Goal: Task Accomplishment & Management: Manage account settings

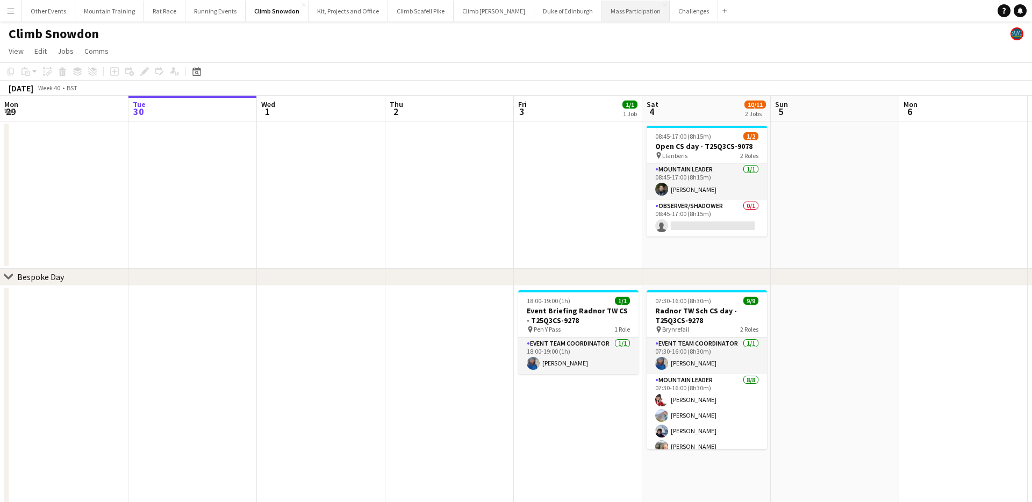
click at [602, 15] on button "Mass Participation Close" at bounding box center [636, 11] width 68 height 21
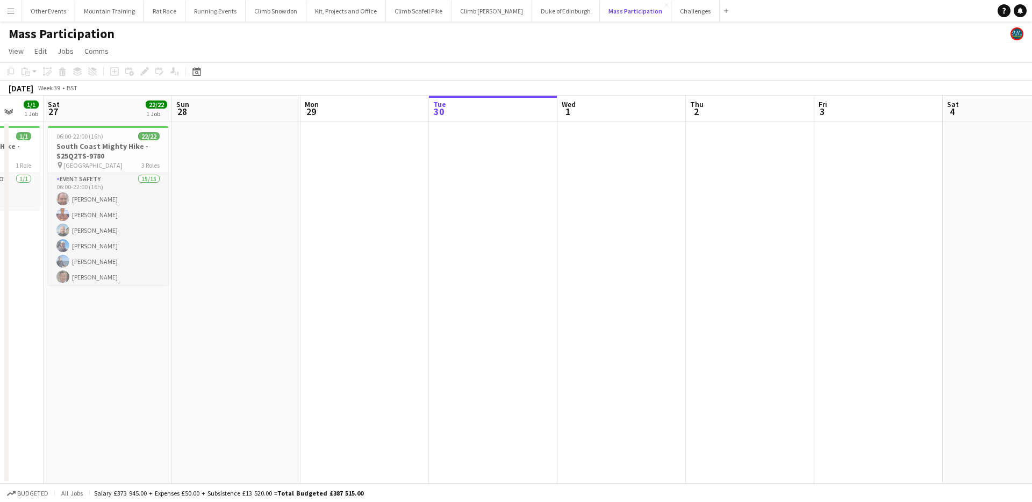
scroll to position [0, 335]
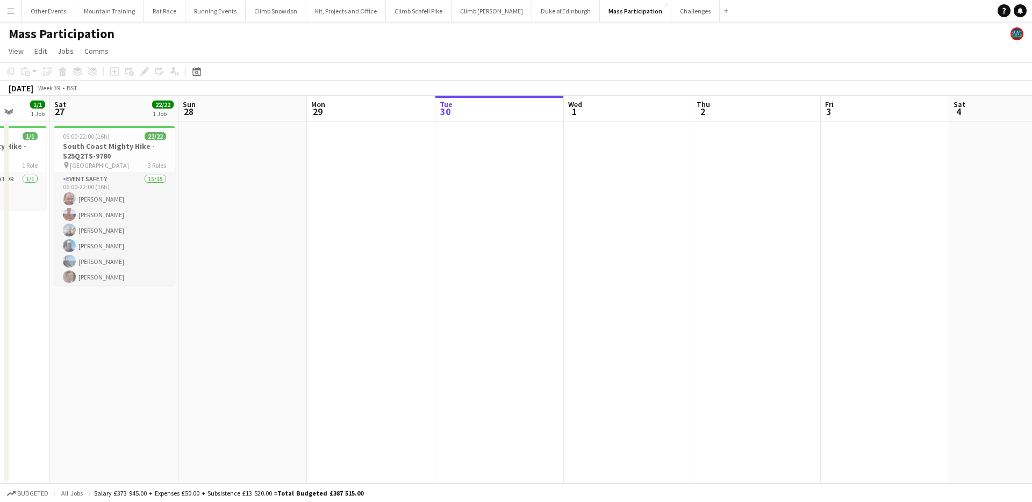
click at [8, 6] on app-icon "Menu" at bounding box center [10, 10] width 9 height 9
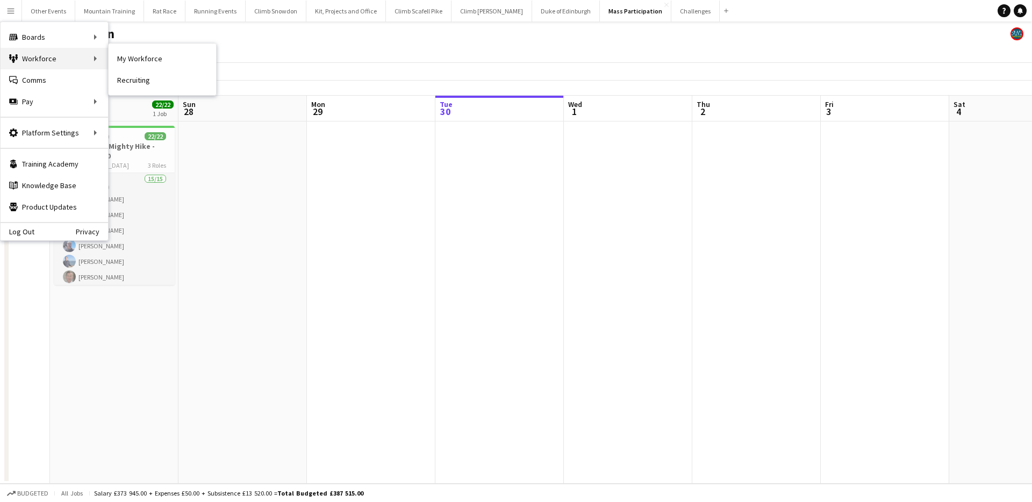
click at [49, 54] on div "Workforce Workforce" at bounding box center [54, 58] width 107 height 21
click at [131, 60] on link "My Workforce" at bounding box center [162, 58] width 107 height 21
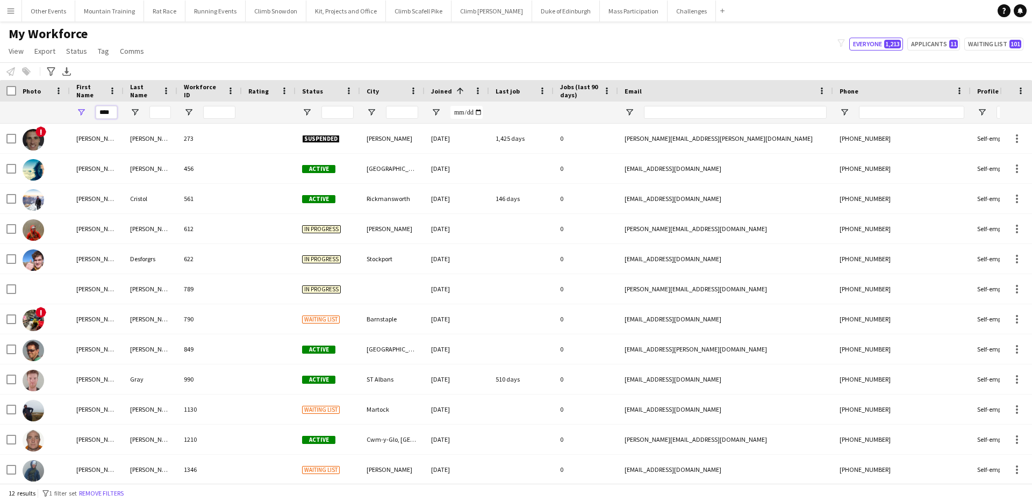
click at [107, 116] on input "****" at bounding box center [106, 112] width 21 height 13
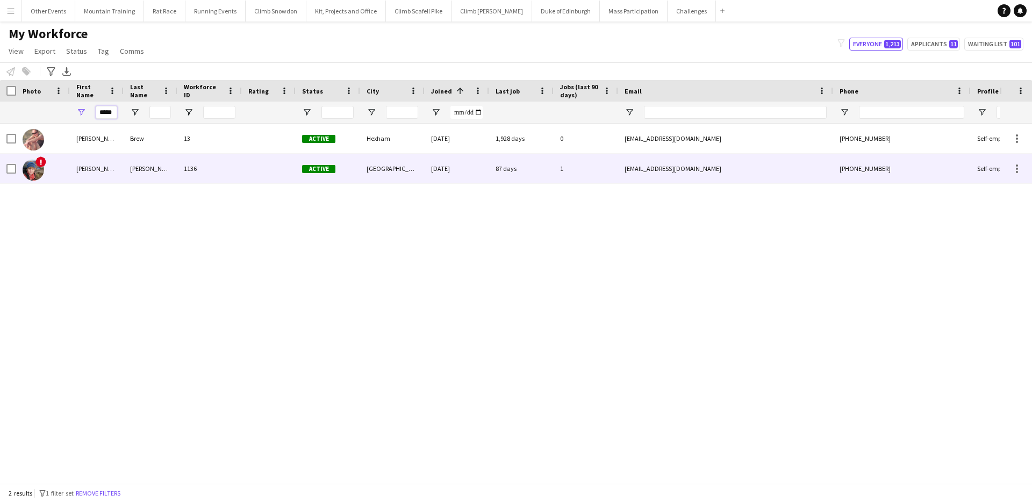
type input "*****"
click at [125, 174] on div "Sanders" at bounding box center [151, 169] width 54 height 30
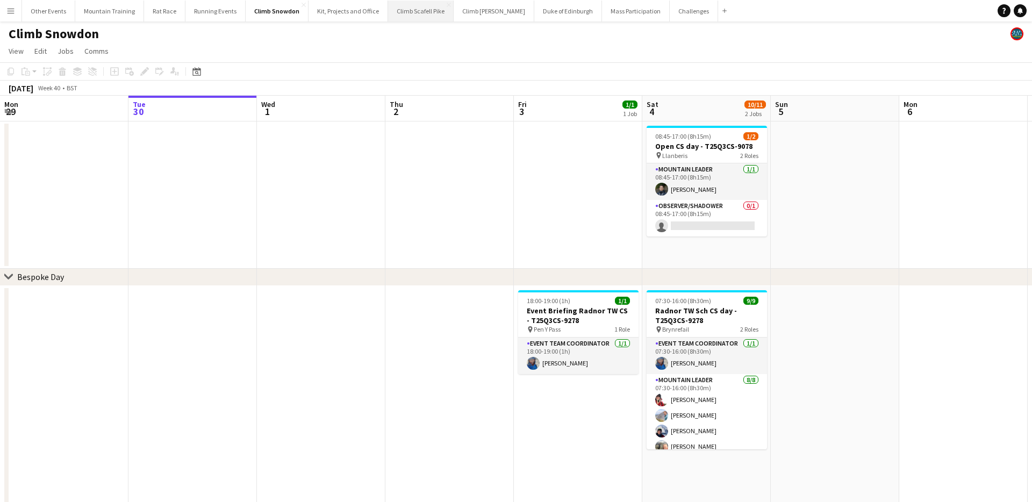
click at [417, 16] on button "Climb Scafell Pike Close" at bounding box center [421, 11] width 66 height 21
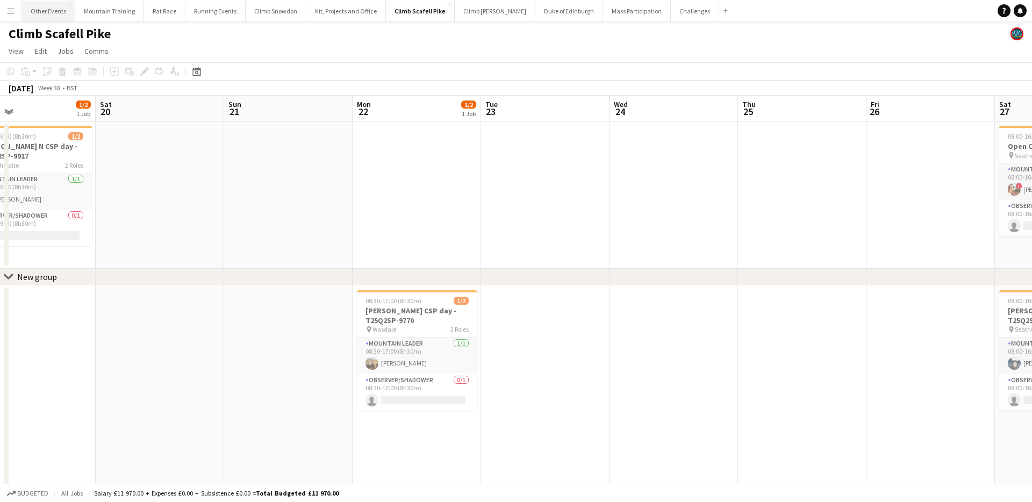
click at [48, 15] on button "Other Events Close" at bounding box center [48, 11] width 53 height 21
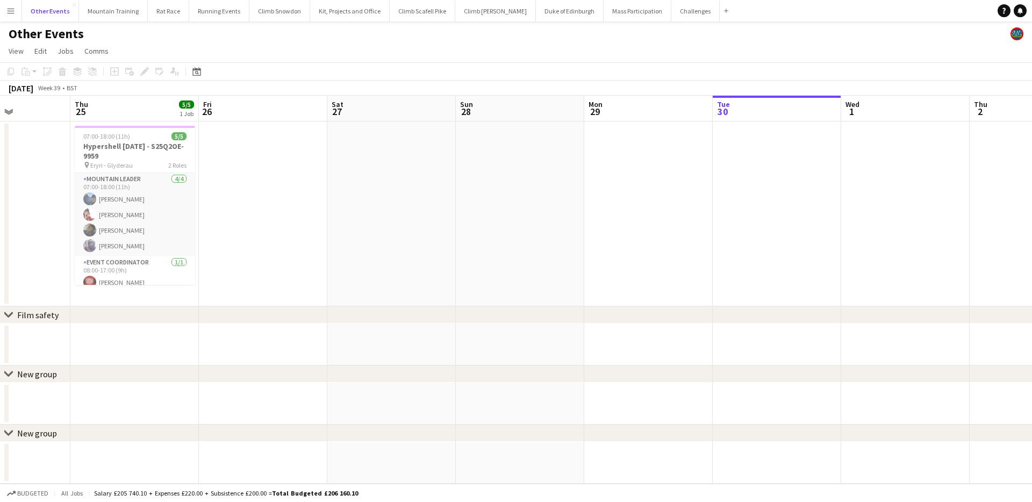
scroll to position [0, 298]
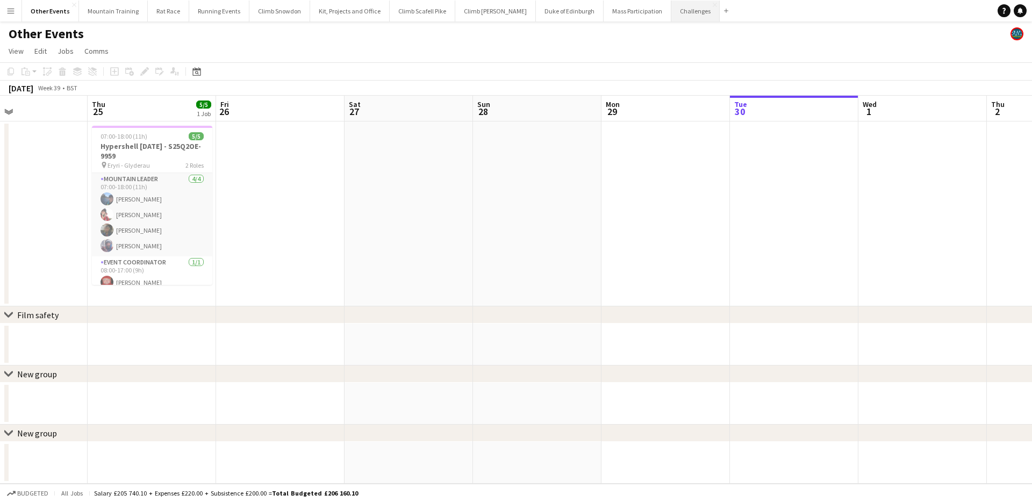
click at [671, 10] on button "Challenges Close" at bounding box center [695, 11] width 48 height 21
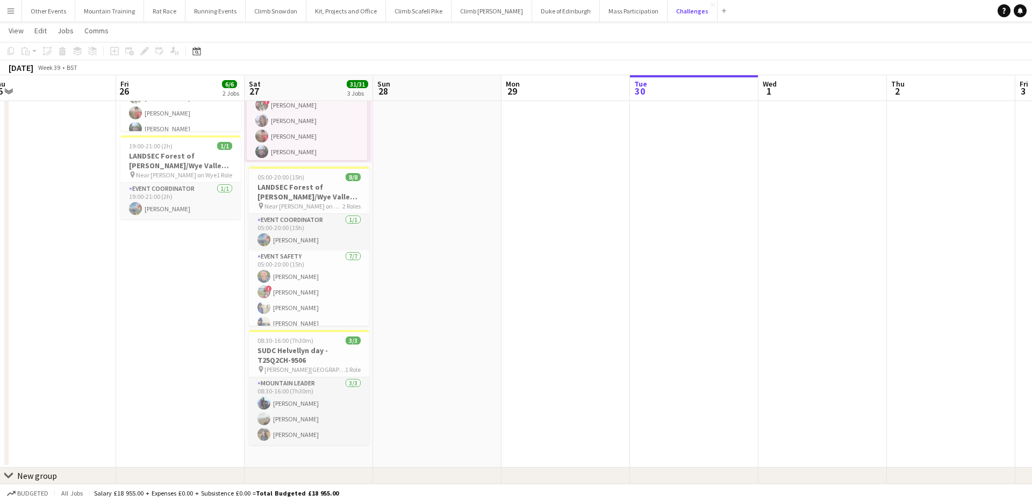
scroll to position [186, 0]
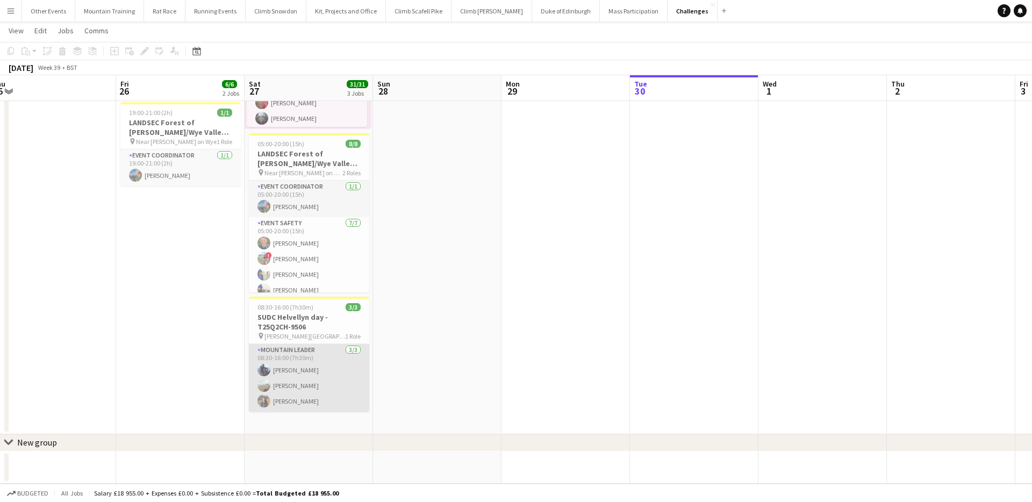
click at [351, 382] on app-card-role "Mountain Leader [DATE] 08:30-16:00 (7h30m) [PERSON_NAME] [PERSON_NAME] [PERSON_…" at bounding box center [309, 378] width 120 height 68
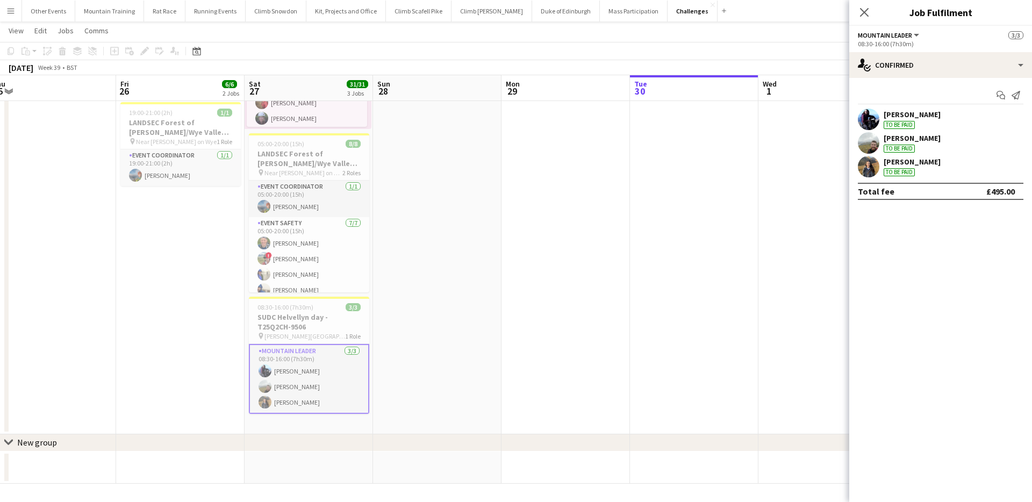
click at [921, 121] on div "[PERSON_NAME] To be paid" at bounding box center [911, 119] width 57 height 19
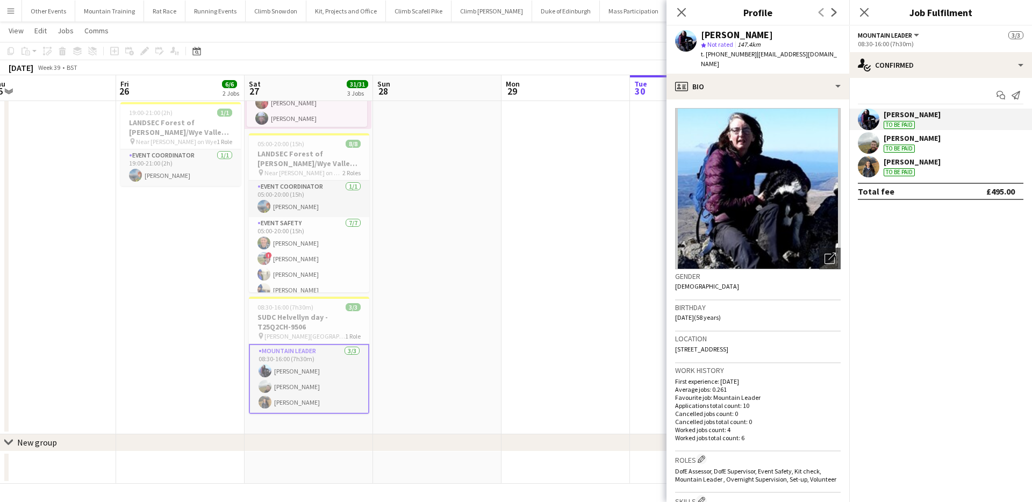
scroll to position [98, 0]
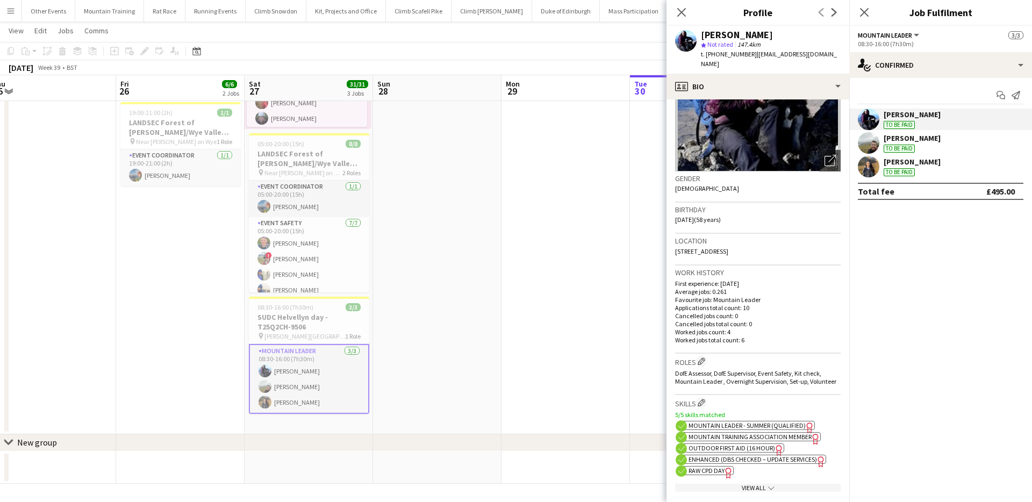
click at [717, 421] on span "Mountain Leader - Summer (Qualified)" at bounding box center [746, 425] width 117 height 8
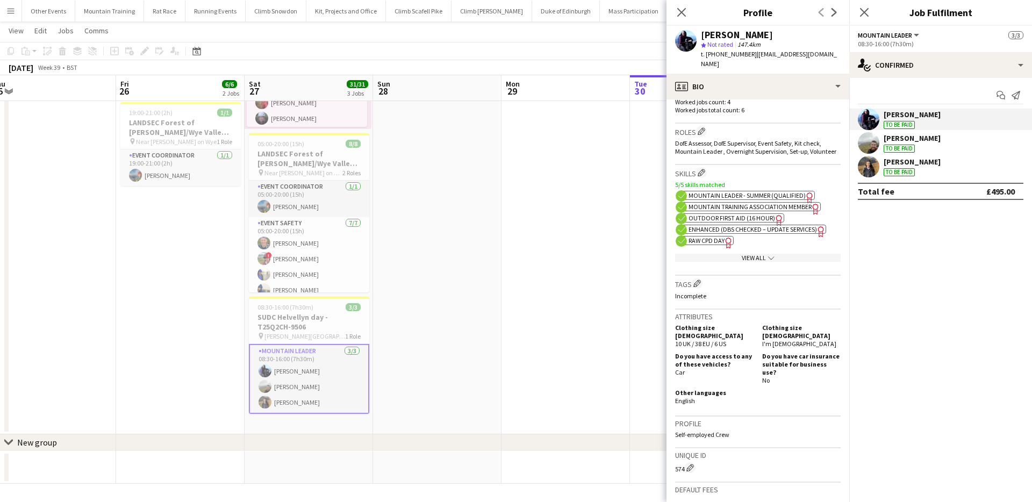
scroll to position [472, 0]
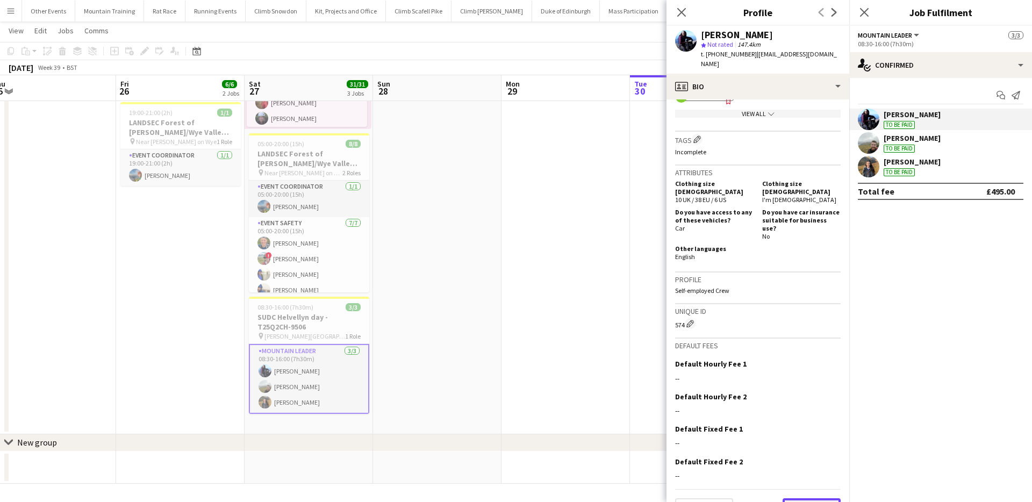
click at [815, 498] on button "Next" at bounding box center [811, 508] width 58 height 21
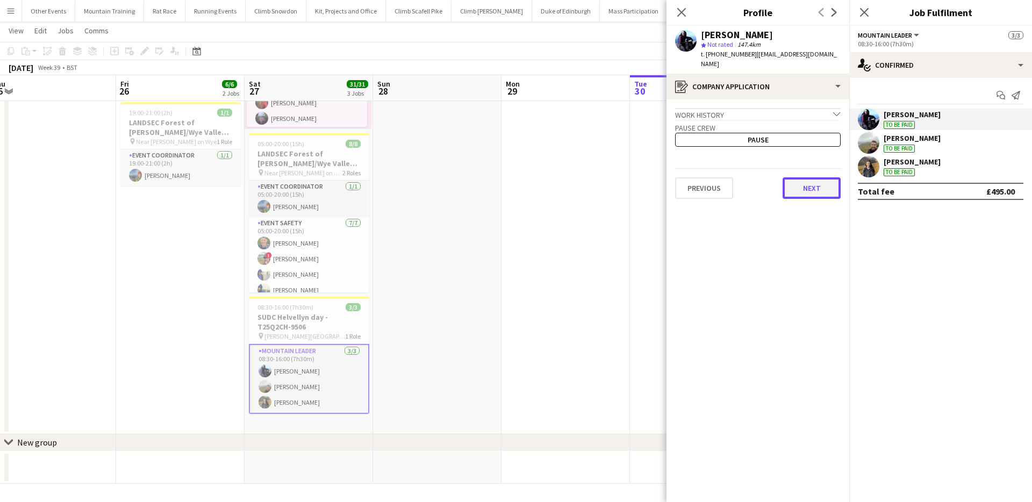
click at [811, 178] on button "Next" at bounding box center [811, 187] width 58 height 21
click at [814, 175] on button "Next" at bounding box center [811, 181] width 58 height 21
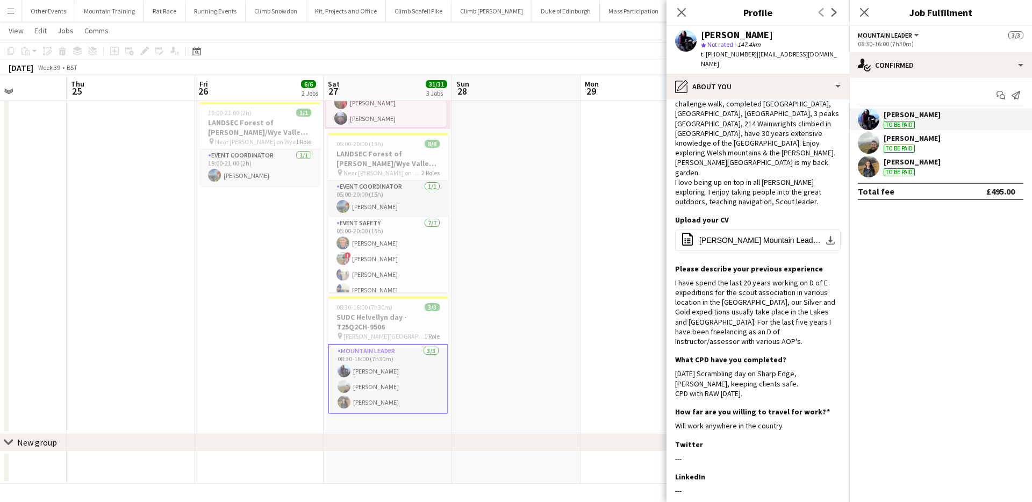
scroll to position [0, 278]
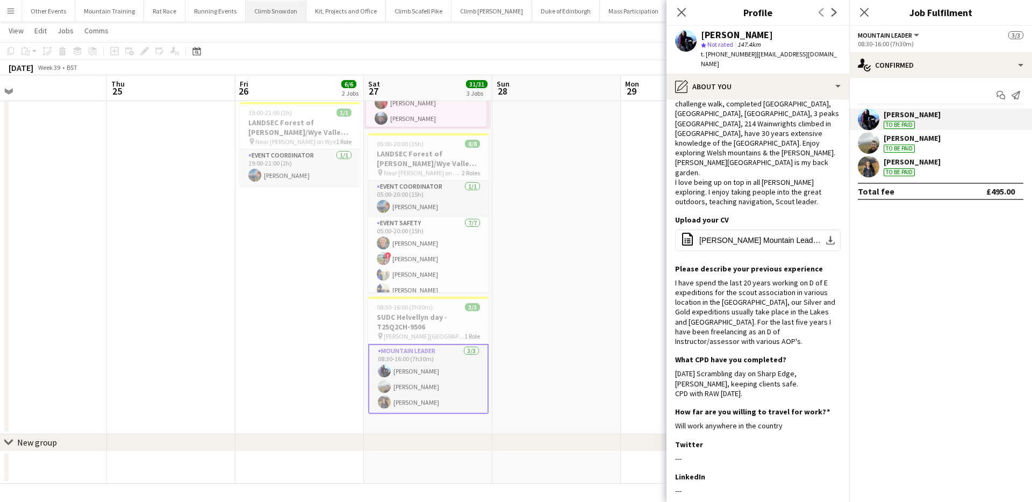
click at [276, 8] on button "Climb Snowdon Close" at bounding box center [276, 11] width 61 height 21
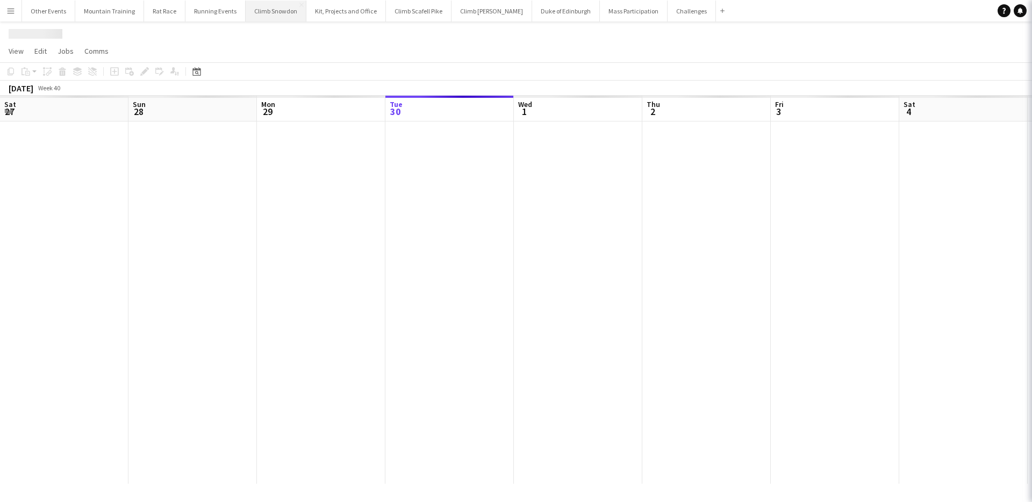
scroll to position [0, 257]
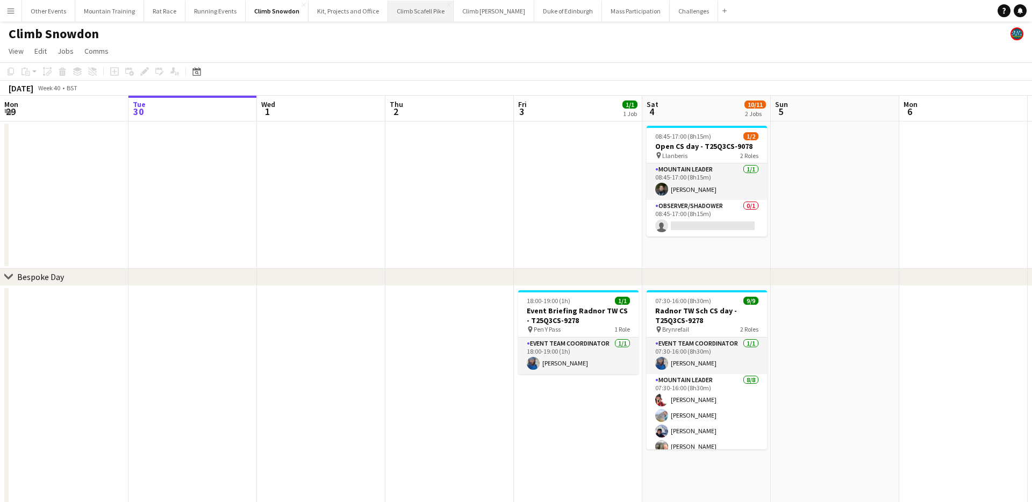
click at [414, 11] on button "Climb Scafell Pike Close" at bounding box center [421, 11] width 66 height 21
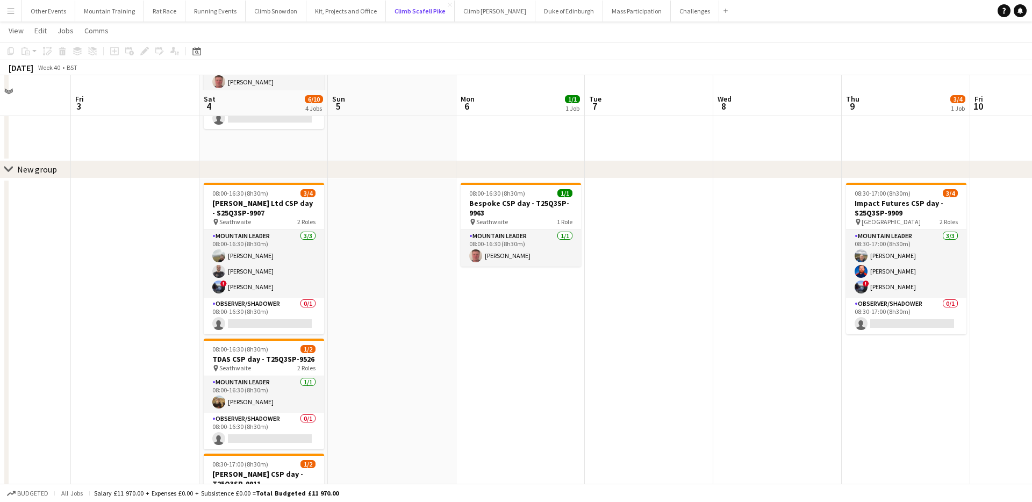
scroll to position [121, 0]
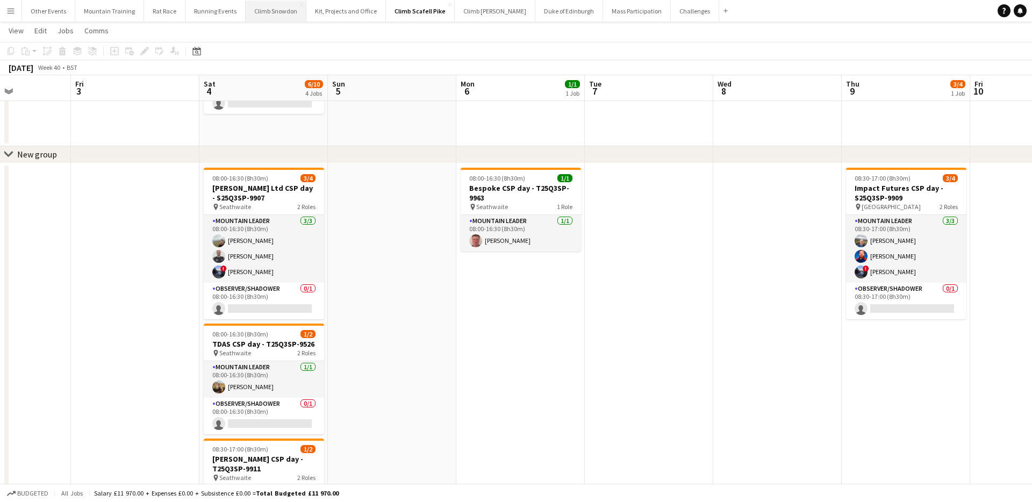
click at [277, 13] on button "Climb Snowdon Close" at bounding box center [276, 11] width 61 height 21
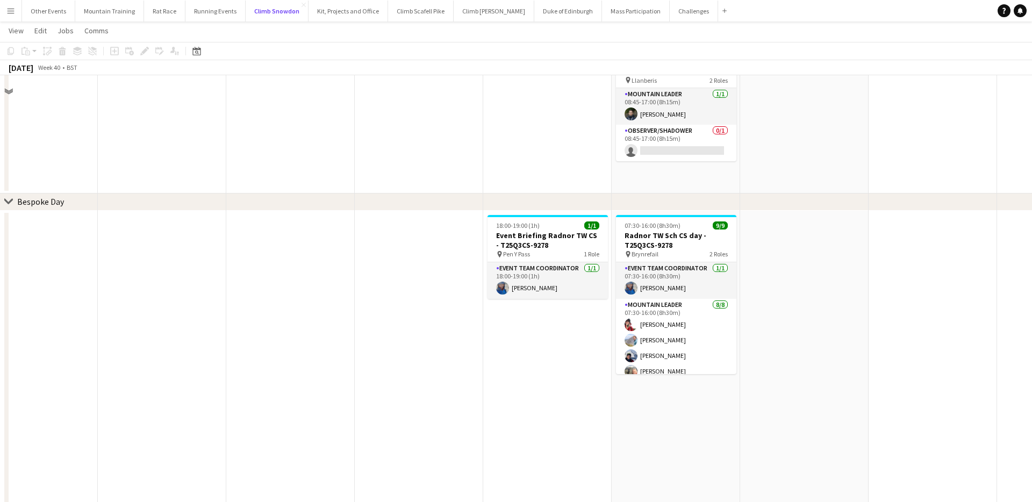
scroll to position [42, 0]
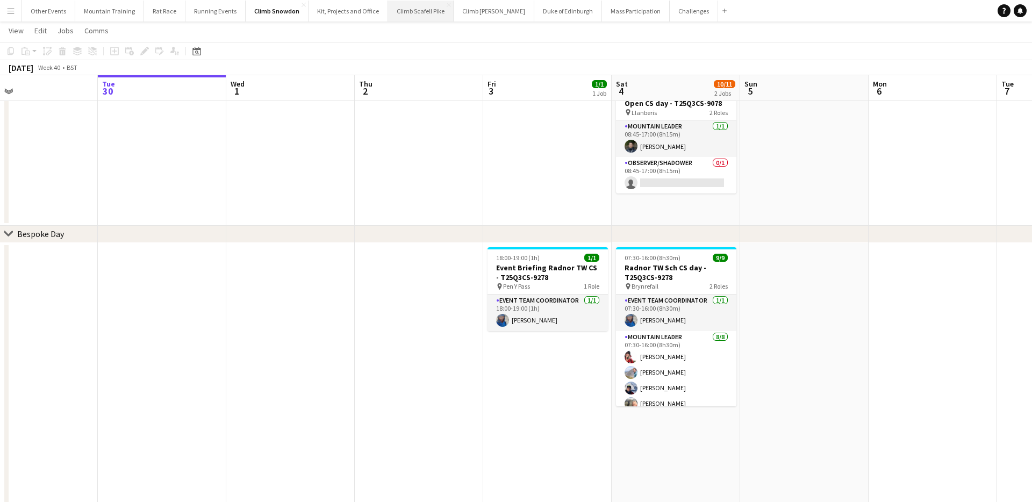
click at [420, 6] on button "Climb Scafell Pike Close" at bounding box center [421, 11] width 66 height 21
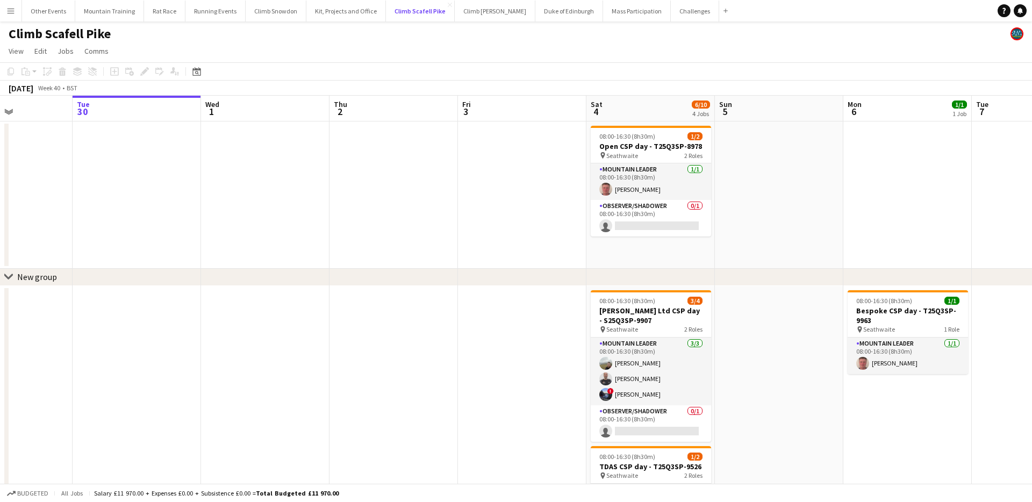
scroll to position [0, 379]
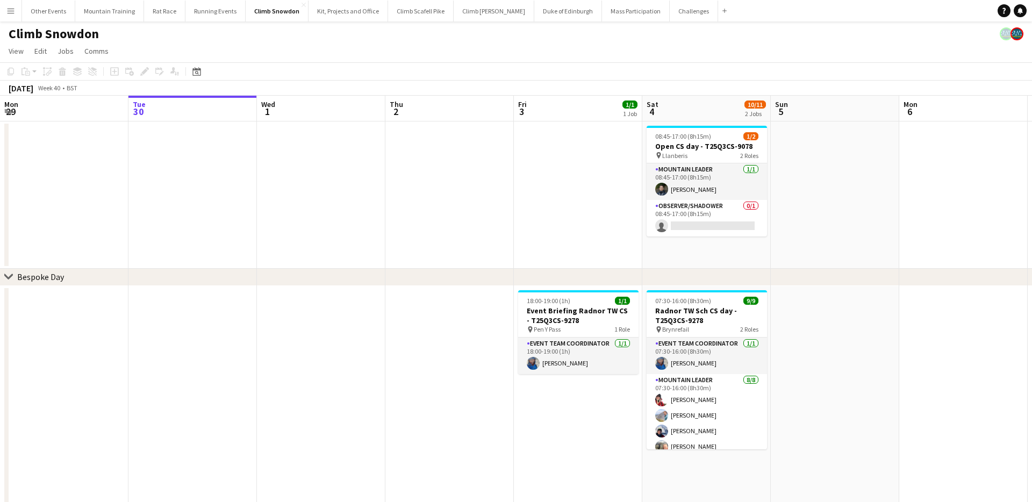
click at [17, 12] on button "Menu" at bounding box center [10, 10] width 21 height 21
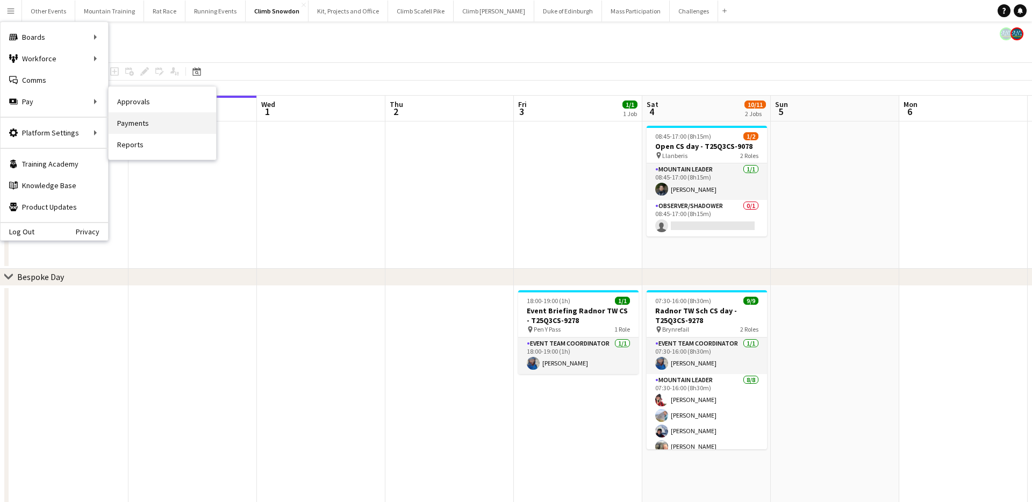
click at [138, 125] on link "Payments" at bounding box center [162, 122] width 107 height 21
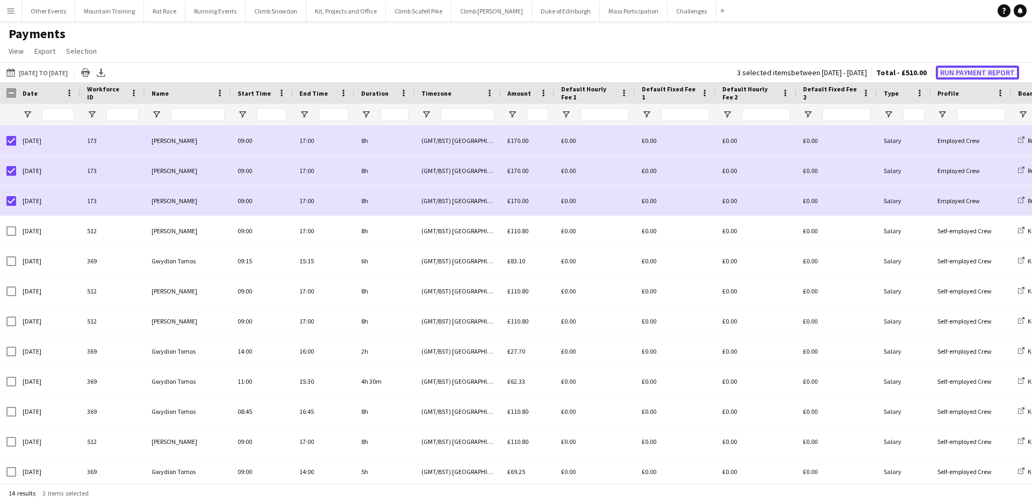
click at [989, 73] on button "Run Payment Report" at bounding box center [977, 73] width 83 height 14
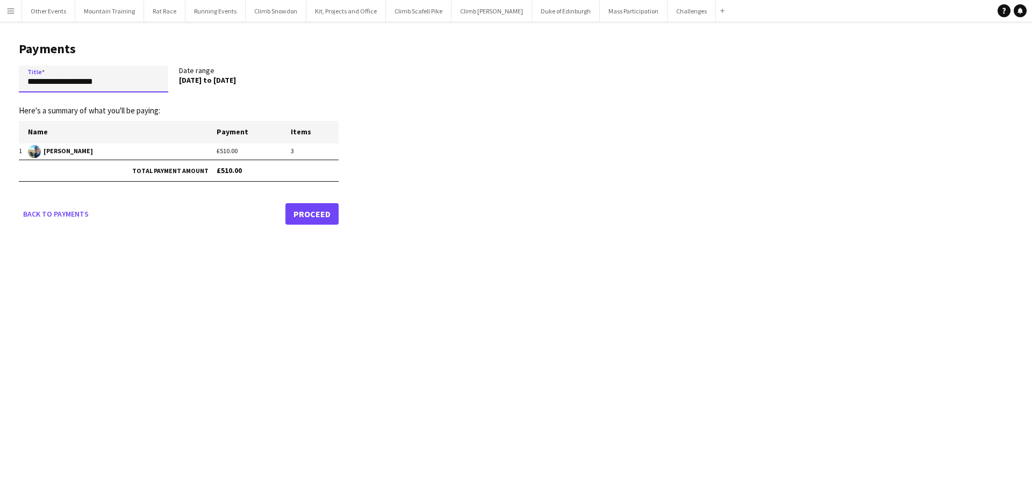
click at [134, 74] on input "**********" at bounding box center [93, 79] width 149 height 27
type input "**********"
click at [322, 207] on link "Proceed" at bounding box center [311, 213] width 53 height 21
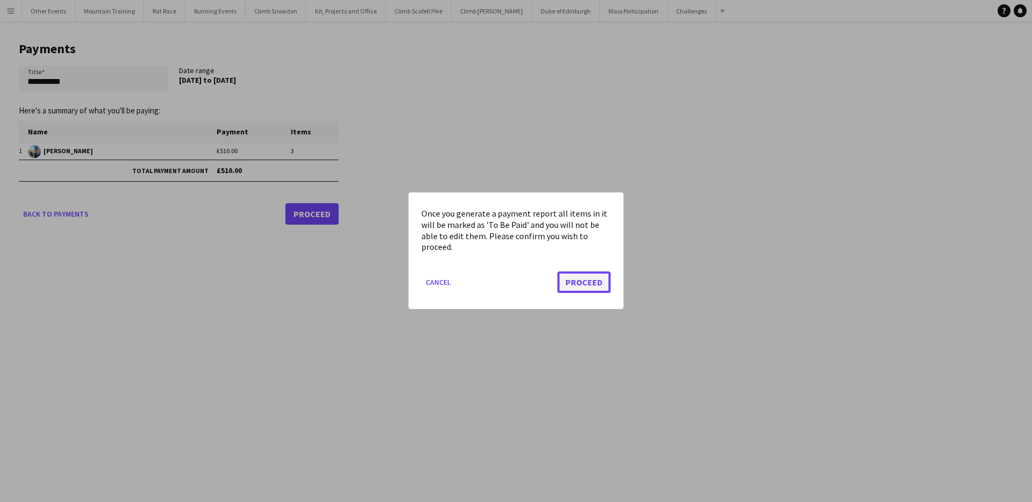
click at [586, 283] on button "Proceed" at bounding box center [583, 282] width 53 height 21
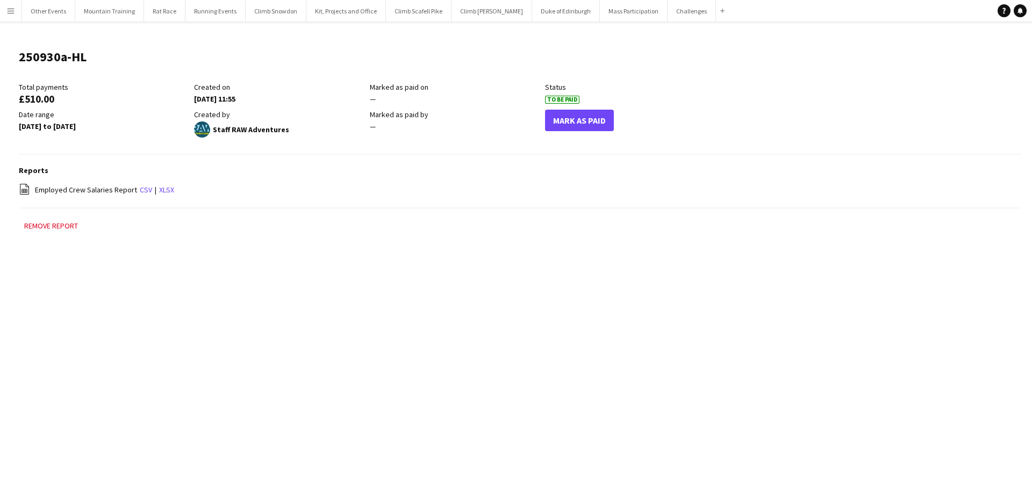
click at [14, 15] on button "Menu" at bounding box center [10, 10] width 21 height 21
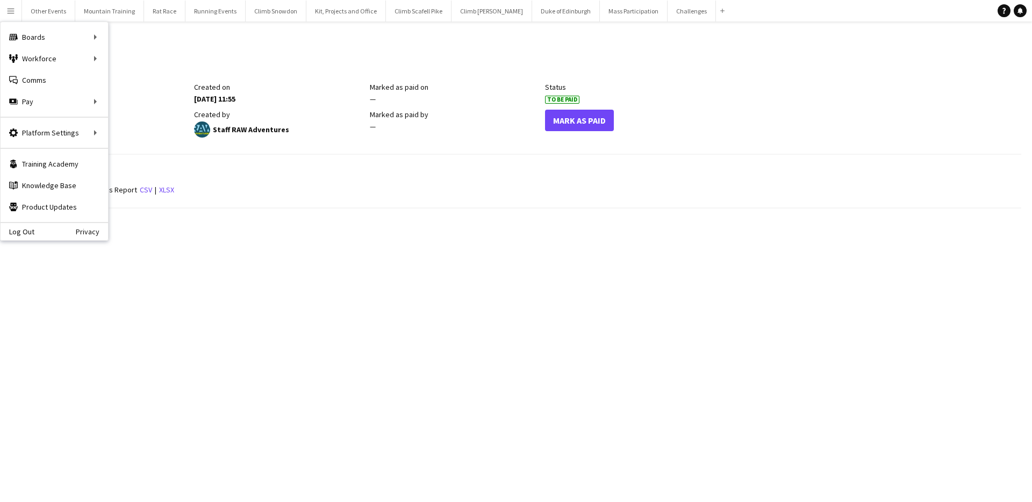
click at [493, 165] on h3 "Reports" at bounding box center [520, 170] width 1002 height 10
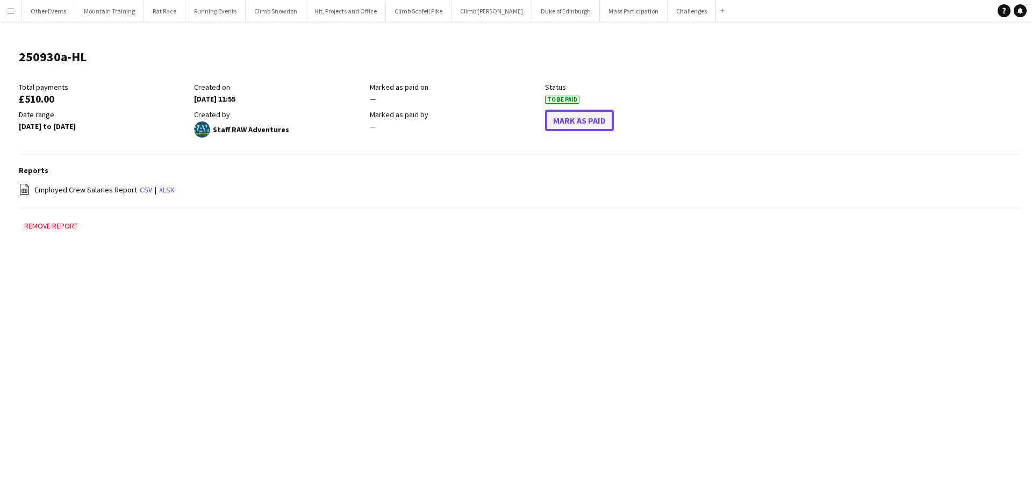
click at [580, 123] on button "Mark As Paid" at bounding box center [579, 120] width 69 height 21
click at [9, 11] on app-icon "Menu" at bounding box center [10, 10] width 9 height 9
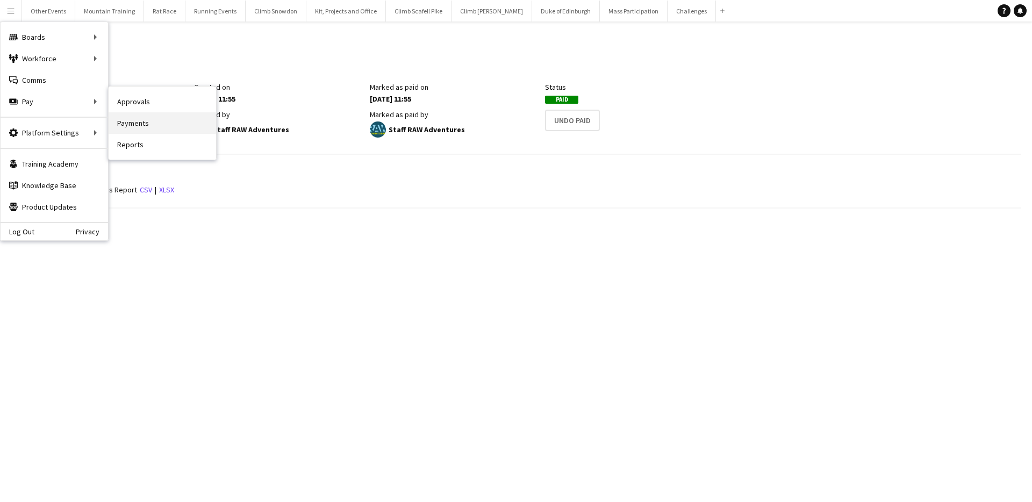
click at [142, 126] on link "Payments" at bounding box center [162, 122] width 107 height 21
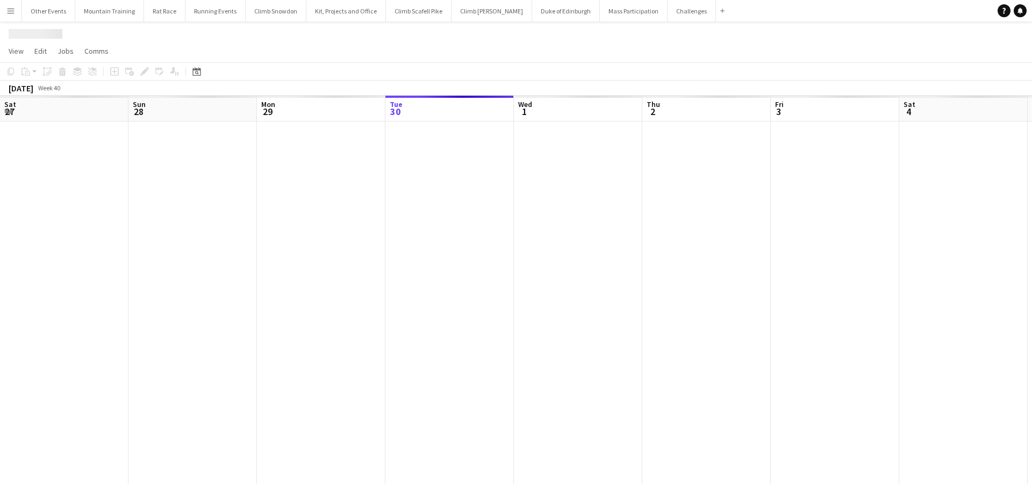
scroll to position [0, 257]
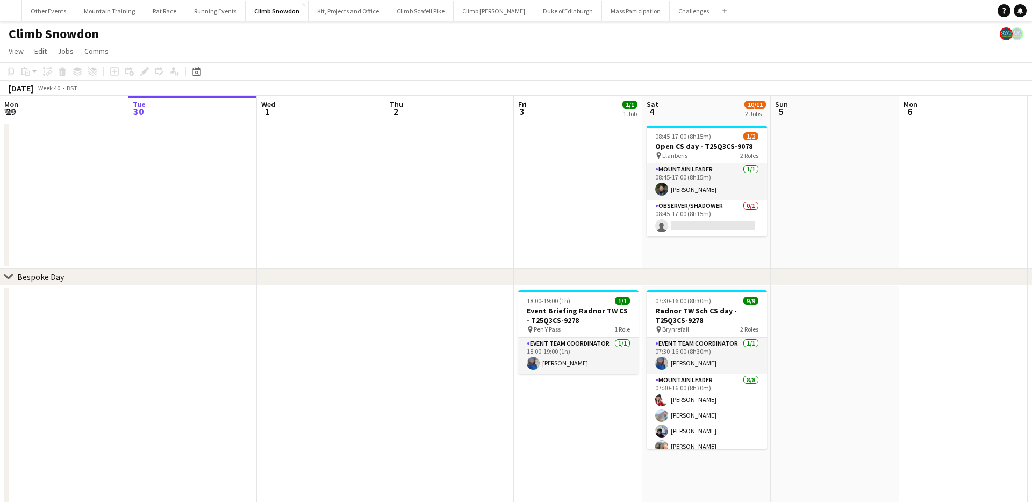
click at [13, 8] on app-icon "Menu" at bounding box center [10, 10] width 9 height 9
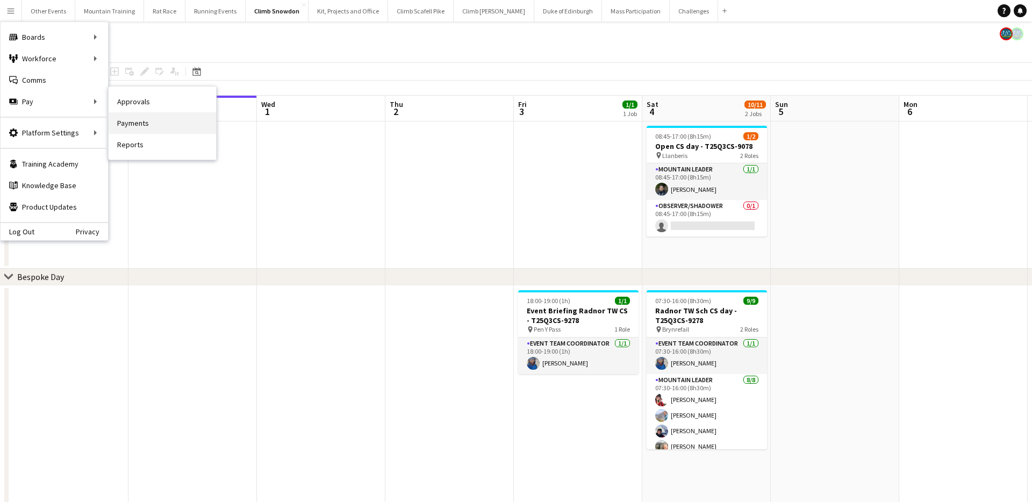
click at [136, 121] on link "Payments" at bounding box center [162, 122] width 107 height 21
